Goal: Task Accomplishment & Management: Manage account settings

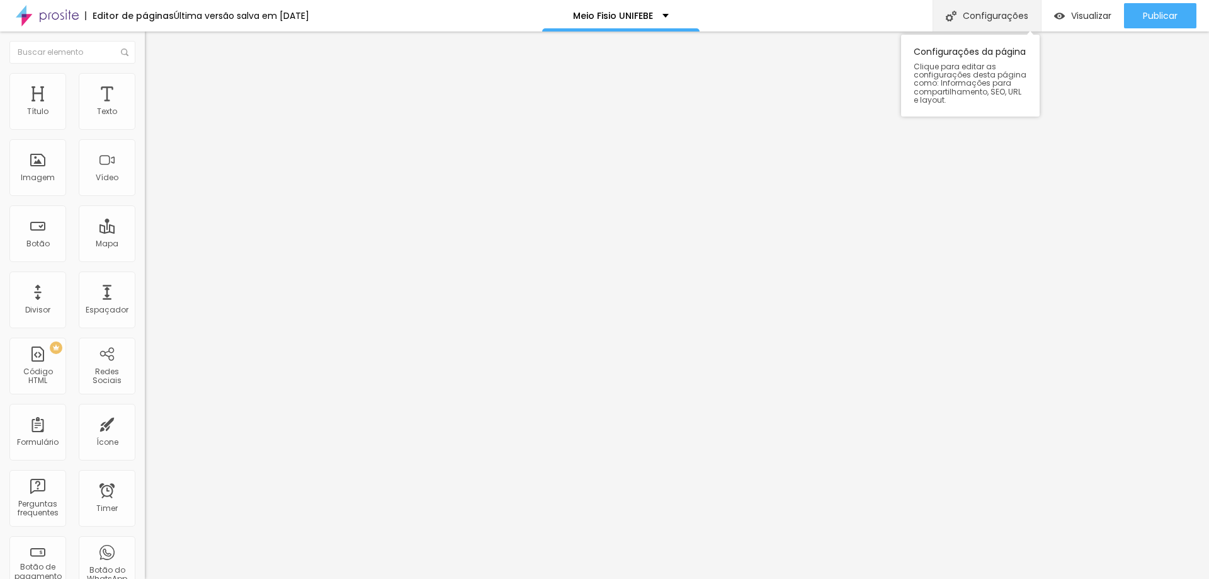
click at [990, 13] on div "Configurações" at bounding box center [986, 15] width 108 height 31
drag, startPoint x: 490, startPoint y: 146, endPoint x: 638, endPoint y: 152, distance: 148.1
type input "Fisioterapia Unisul"
drag, startPoint x: 492, startPoint y: 209, endPoint x: 594, endPoint y: 209, distance: 102.0
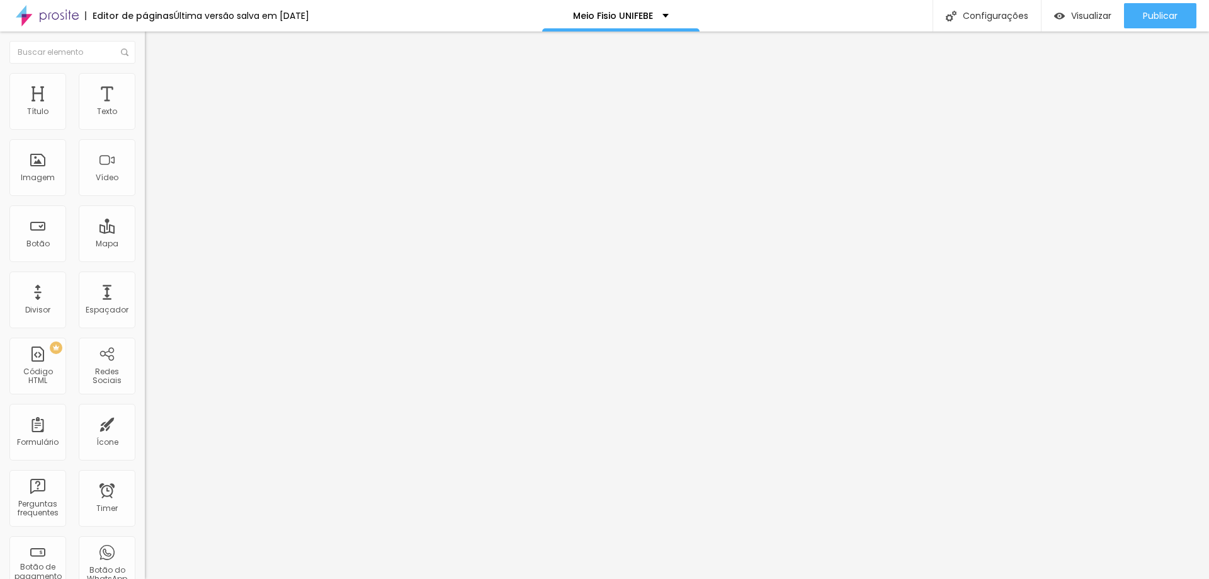
type input "/fisio-unisul"
drag, startPoint x: 572, startPoint y: 355, endPoint x: 421, endPoint y: 353, distance: 151.1
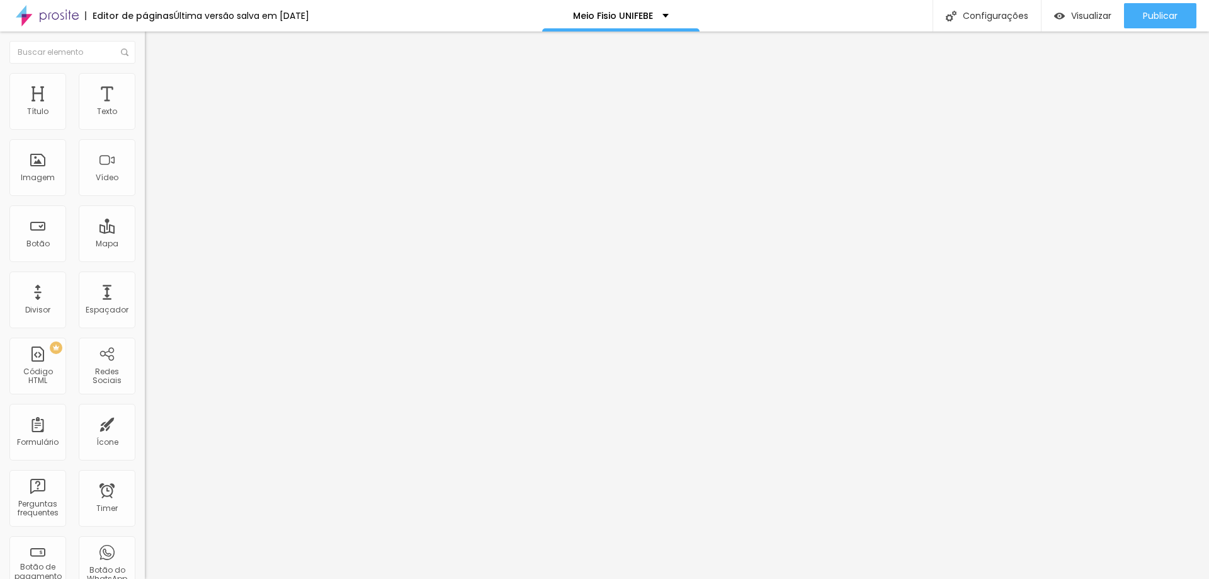
type input "Fisioterapia Unisul"
drag, startPoint x: 520, startPoint y: 422, endPoint x: 608, endPoint y: 419, distance: 88.2
type textarea "Ensaio fisioterapia Unisul"
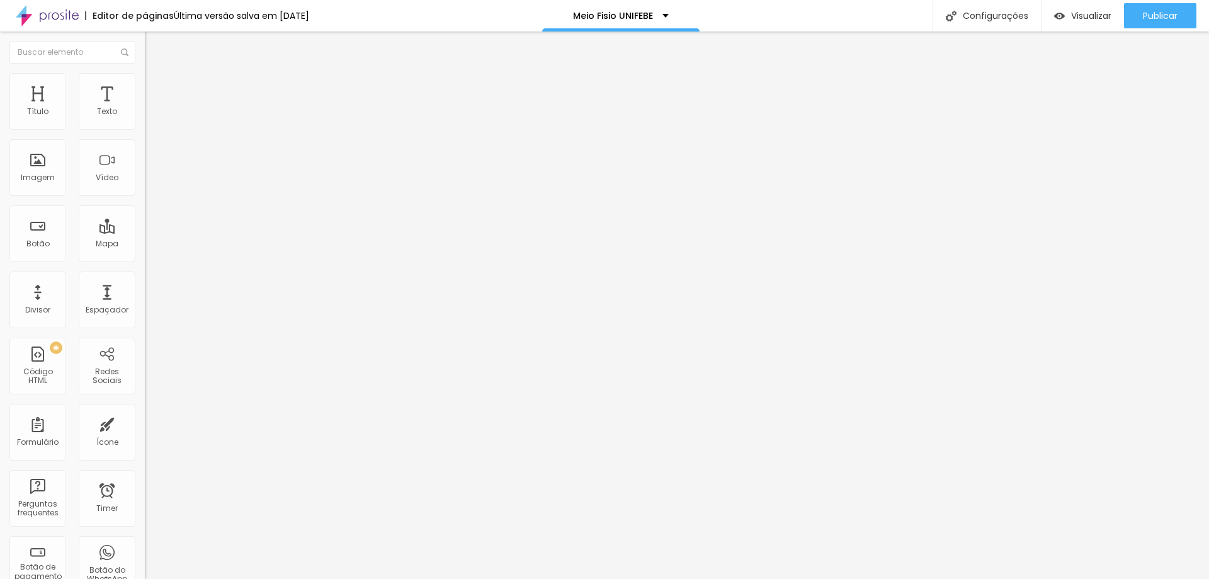
drag, startPoint x: 519, startPoint y: 420, endPoint x: 452, endPoint y: 426, distance: 67.6
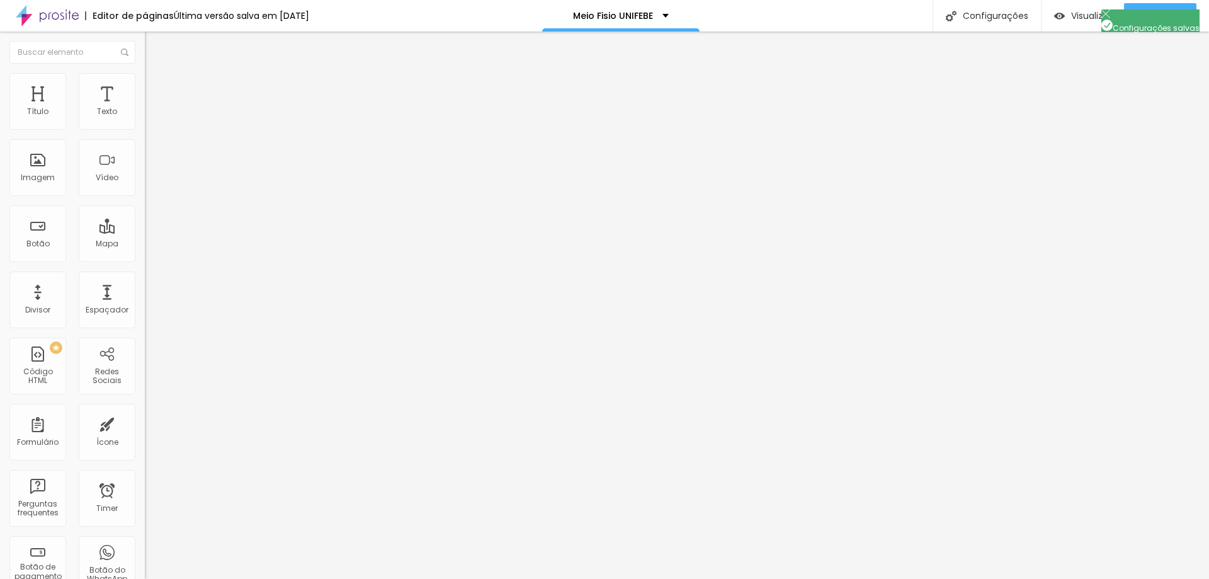
type textarea "unisul fisioteraía formatura fotografia"
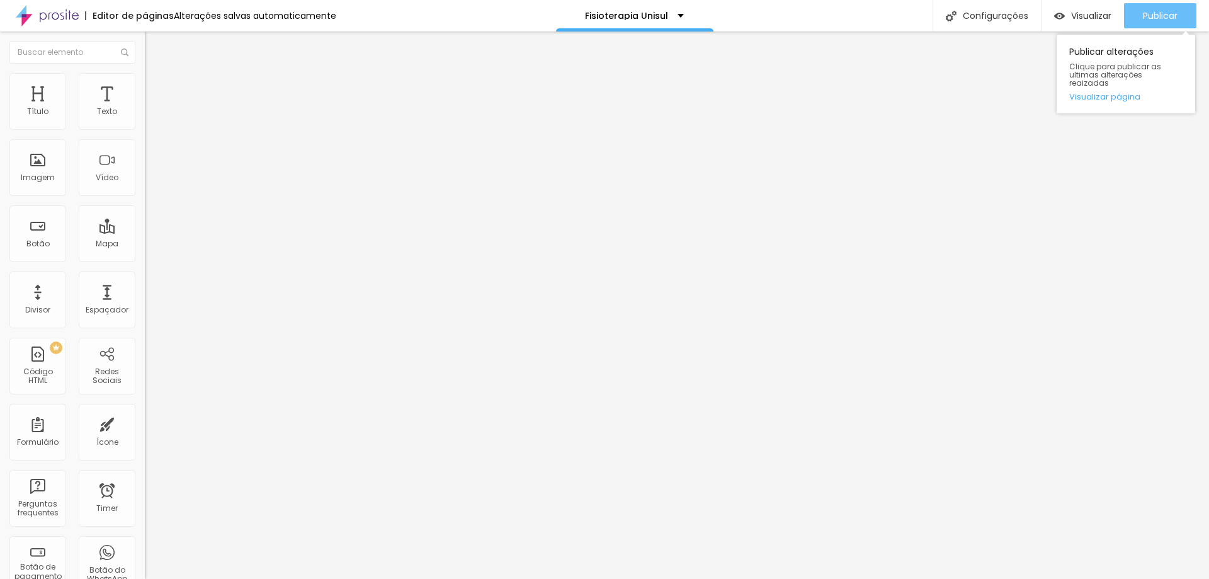
click at [1154, 14] on span "Publicar" at bounding box center [1160, 16] width 35 height 10
click at [145, 86] on img at bounding box center [150, 91] width 11 height 11
click at [145, 80] on img at bounding box center [150, 78] width 11 height 11
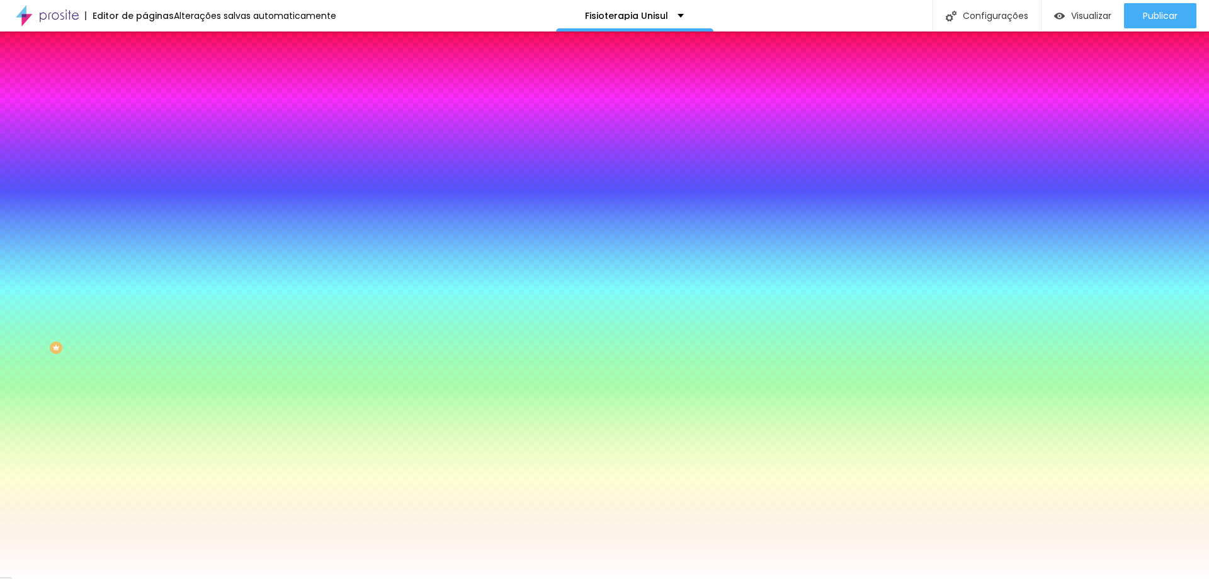
click at [145, 72] on img at bounding box center [150, 65] width 11 height 11
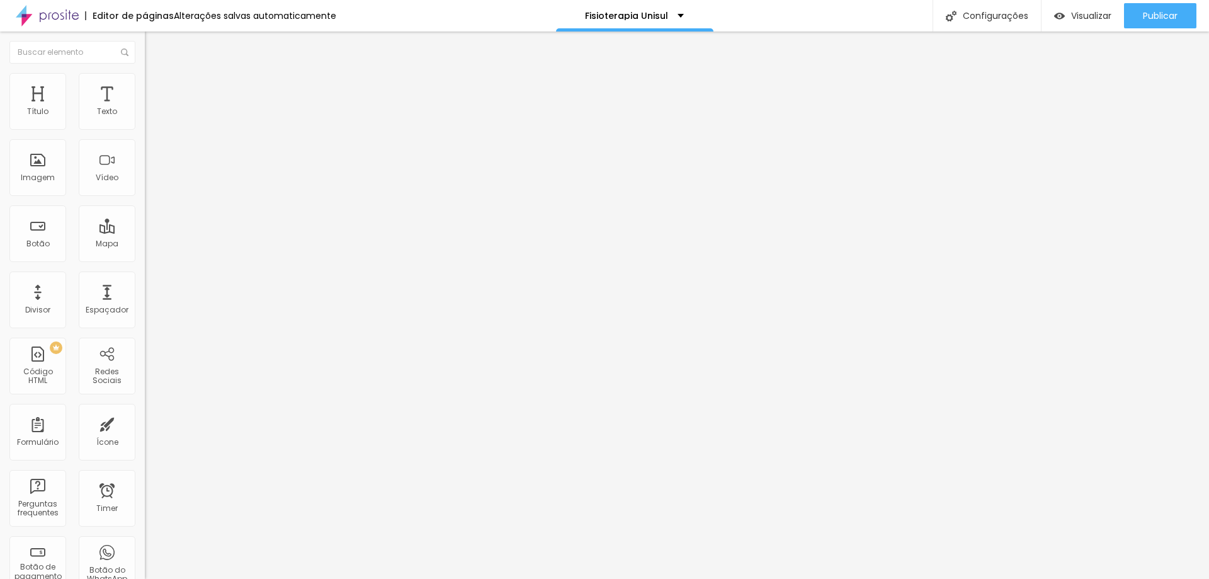
click at [145, 35] on button "Editar Coluna" at bounding box center [217, 45] width 145 height 29
click at [1163, 17] on span "Publicar" at bounding box center [1160, 16] width 35 height 10
click at [1060, 9] on div "Visualizar" at bounding box center [1082, 15] width 57 height 25
click at [145, 86] on img at bounding box center [150, 91] width 11 height 11
click at [145, 541] on div at bounding box center [217, 541] width 145 height 0
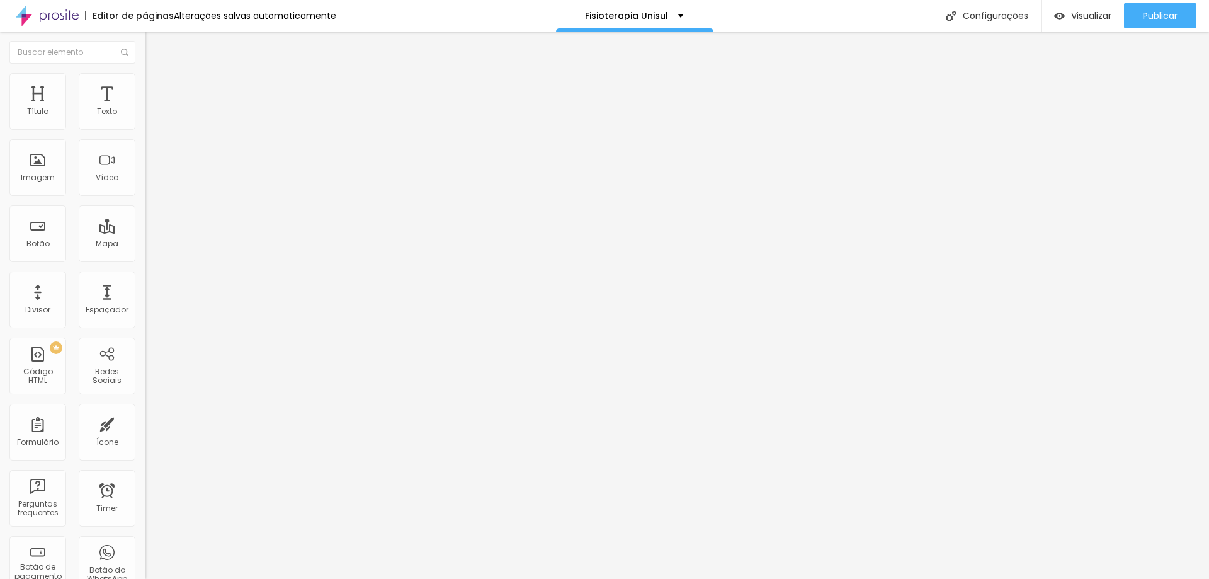
click at [145, 549] on div at bounding box center [217, 549] width 145 height 0
click at [145, 557] on div at bounding box center [217, 557] width 145 height 0
click at [1148, 21] on span "Publicar" at bounding box center [1160, 16] width 35 height 10
